Goal: Task Accomplishment & Management: Complete application form

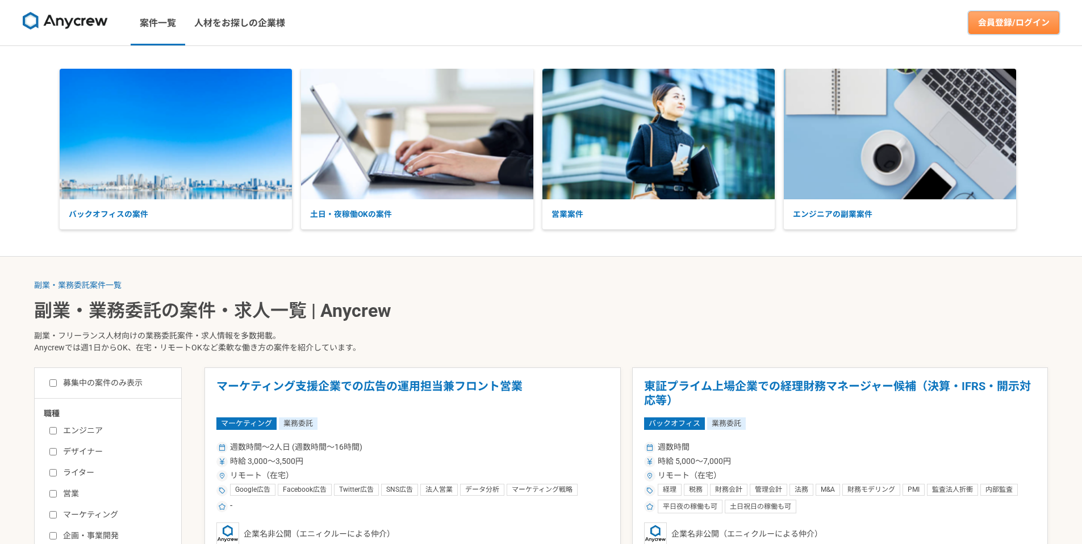
click at [999, 27] on link "会員登録/ログイン" at bounding box center [1014, 22] width 91 height 23
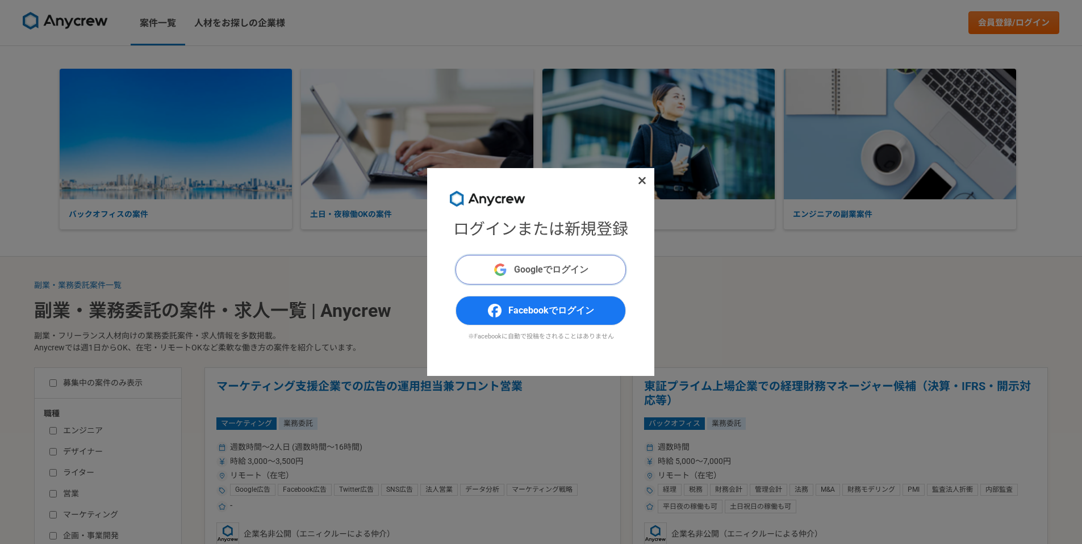
click at [540, 268] on span "Googleでログイン" at bounding box center [551, 270] width 74 height 14
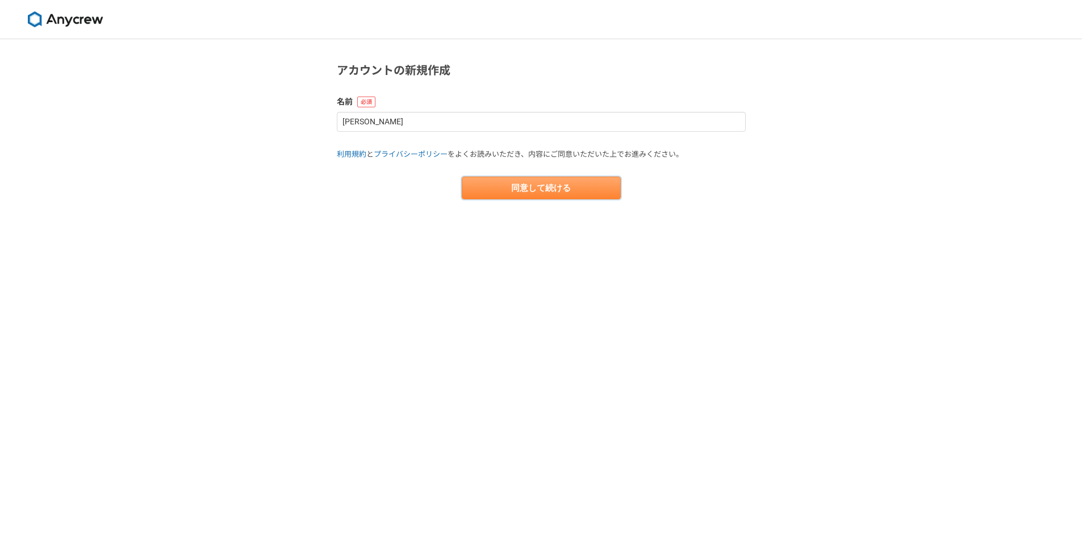
click at [530, 181] on button "同意して続ける" at bounding box center [541, 188] width 159 height 23
select select "13"
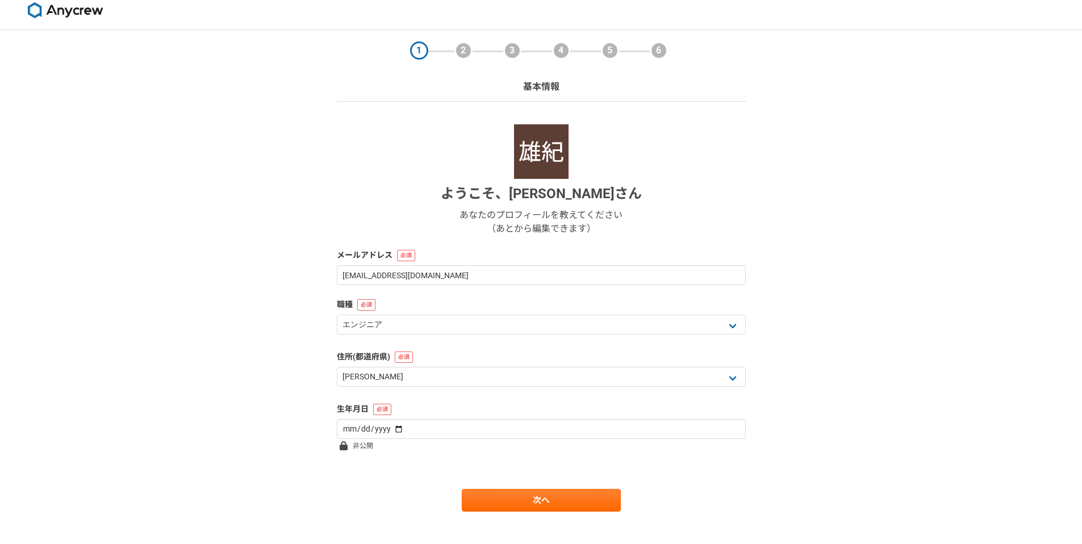
scroll to position [22, 0]
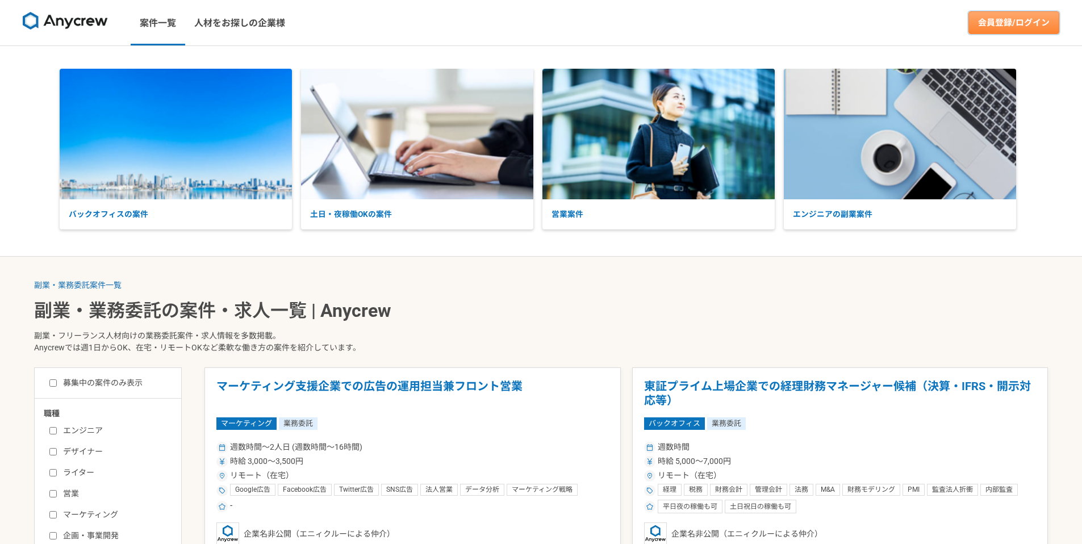
click at [998, 16] on link "会員登録/ログイン" at bounding box center [1014, 22] width 91 height 23
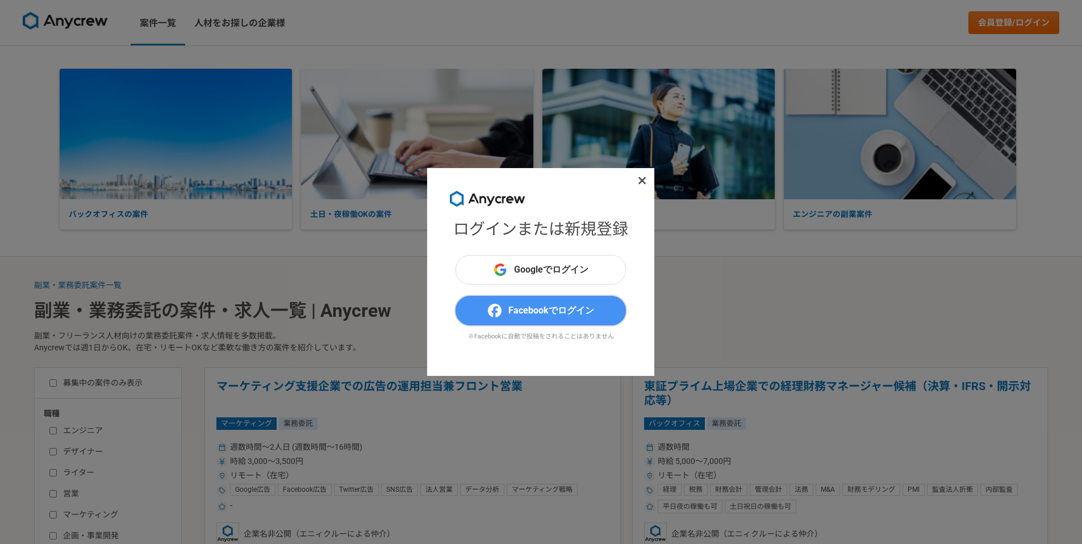
click at [553, 315] on span "Facebookでログイン" at bounding box center [552, 311] width 86 height 14
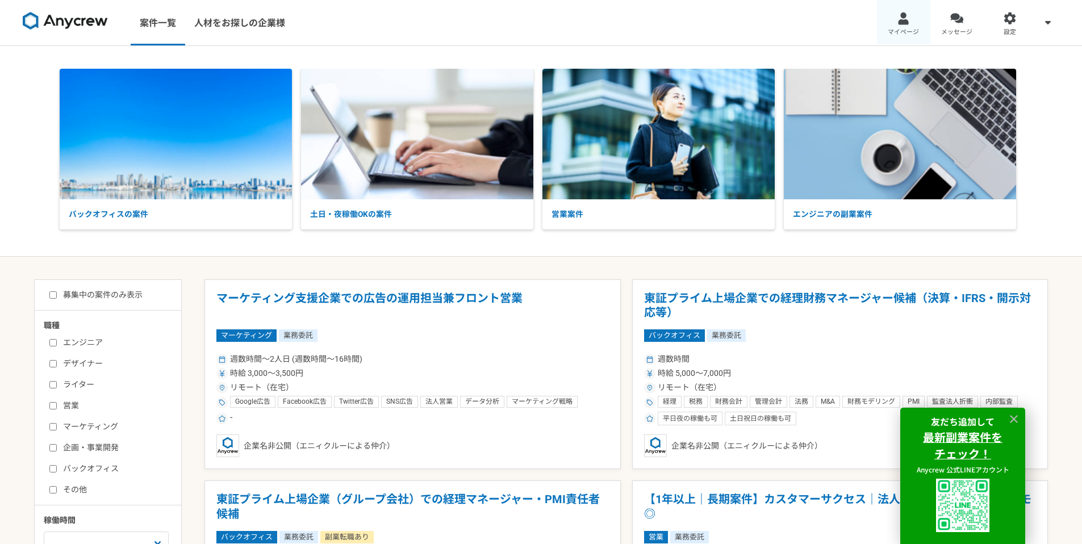
click at [891, 23] on link "マイページ" at bounding box center [903, 22] width 53 height 45
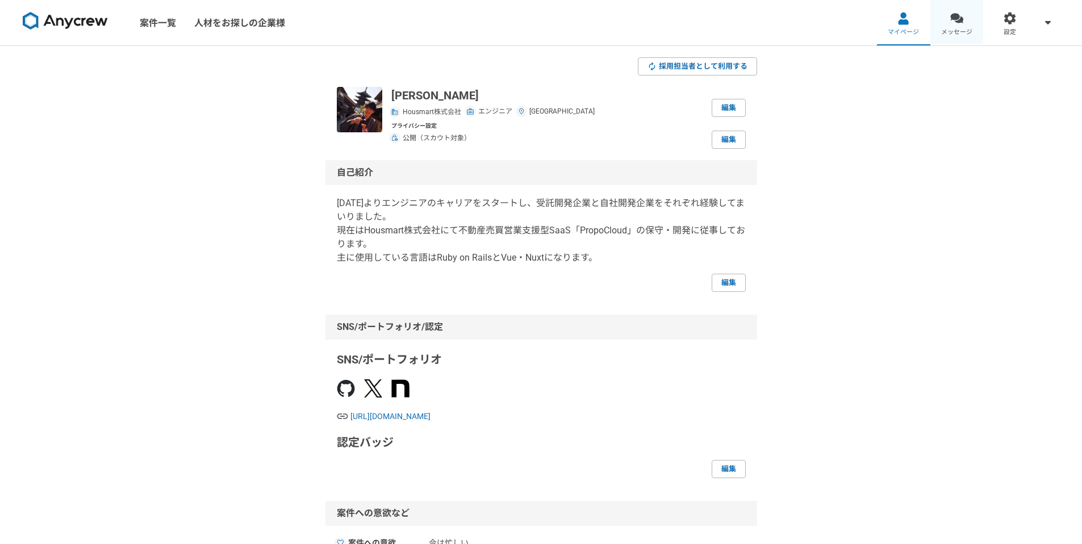
click at [934, 22] on link "メッセージ" at bounding box center [957, 22] width 53 height 45
